Goal: Connect with others: Connect with others

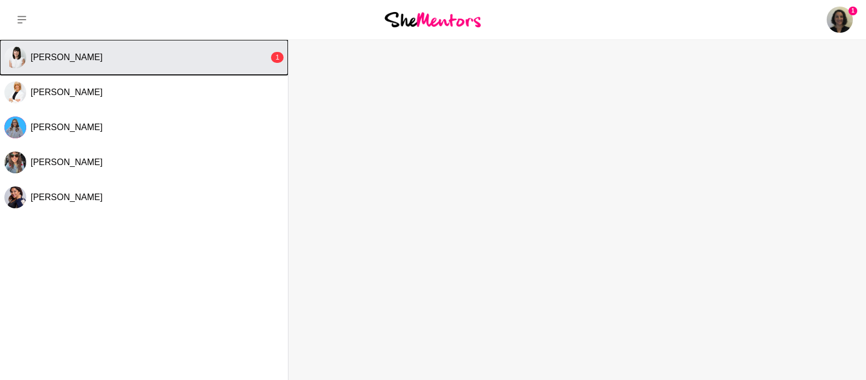
click at [127, 72] on button "[PERSON_NAME] 1" at bounding box center [144, 57] width 288 height 35
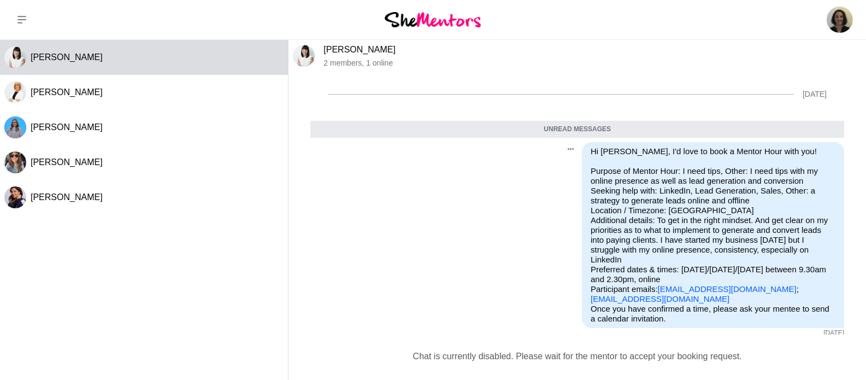
scroll to position [69, 0]
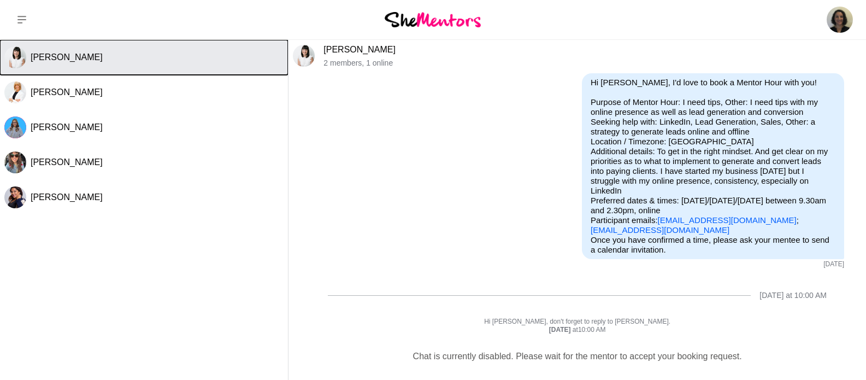
click at [72, 60] on span "[PERSON_NAME]" at bounding box center [67, 56] width 72 height 9
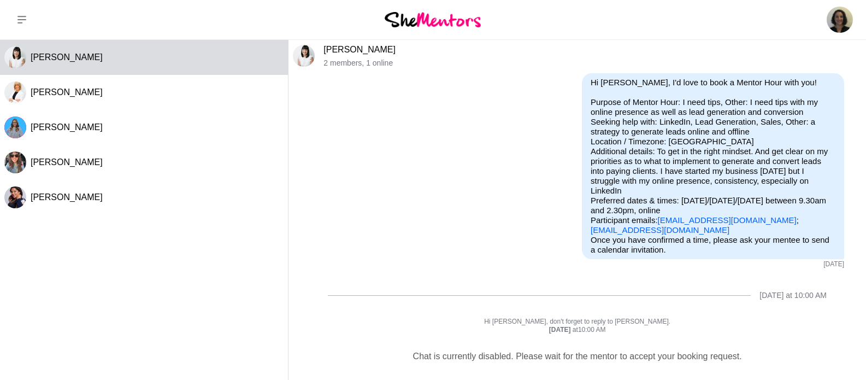
click at [346, 51] on link "[PERSON_NAME]" at bounding box center [359, 49] width 72 height 9
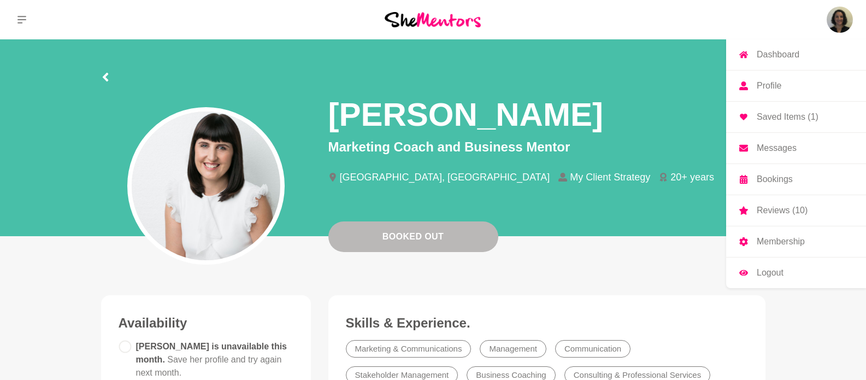
click at [846, 18] on img at bounding box center [840, 20] width 26 height 26
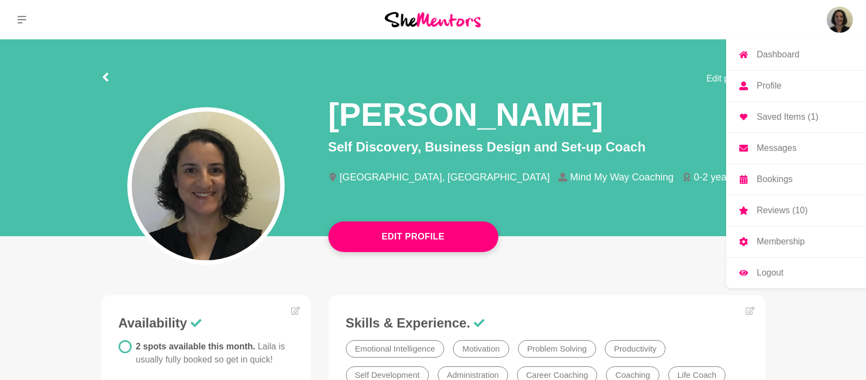
click at [768, 120] on p "Saved Items (1)" at bounding box center [788, 117] width 62 height 9
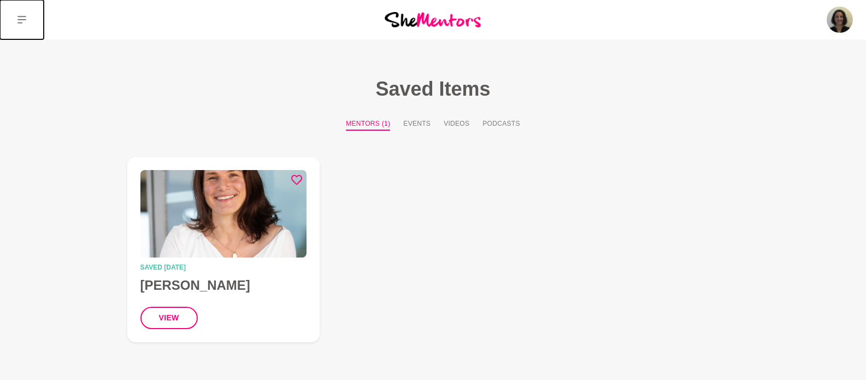
click at [22, 19] on icon at bounding box center [21, 19] width 9 height 9
